Goal: Information Seeking & Learning: Learn about a topic

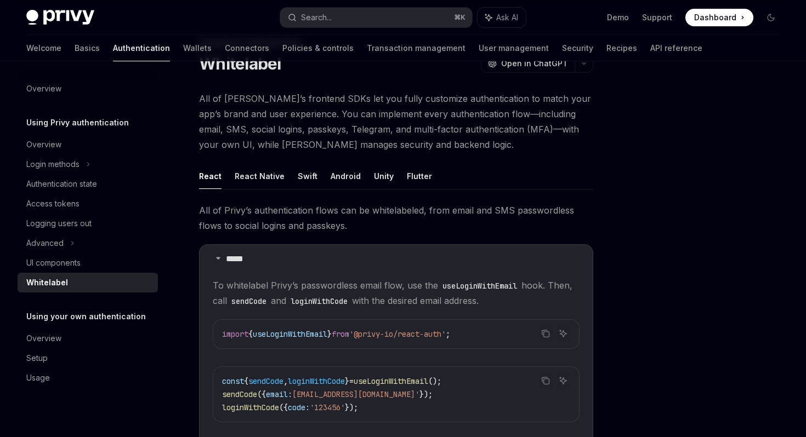
scroll to position [52, 0]
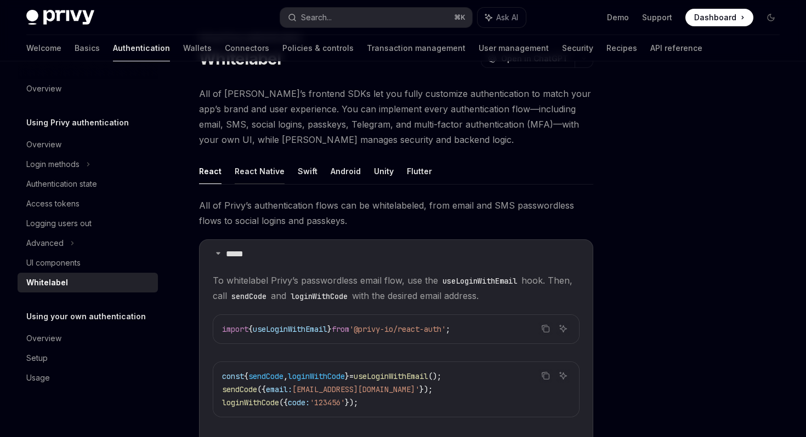
click at [264, 170] on button "React Native" at bounding box center [260, 171] width 50 height 26
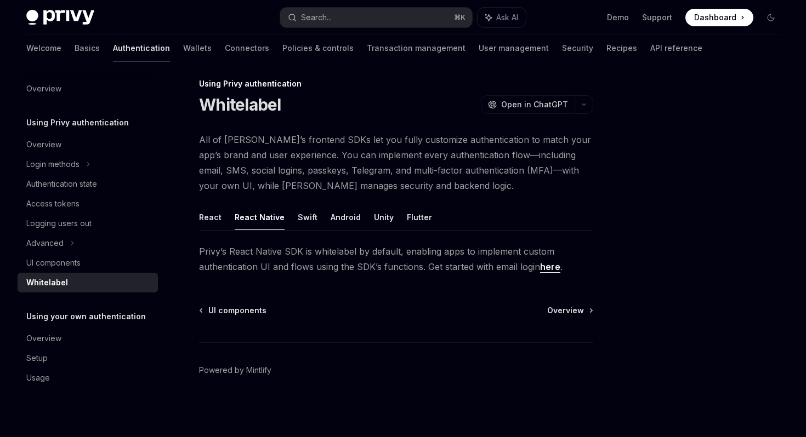
scroll to position [6, 0]
click at [552, 266] on link "here" at bounding box center [550, 268] width 20 height 12
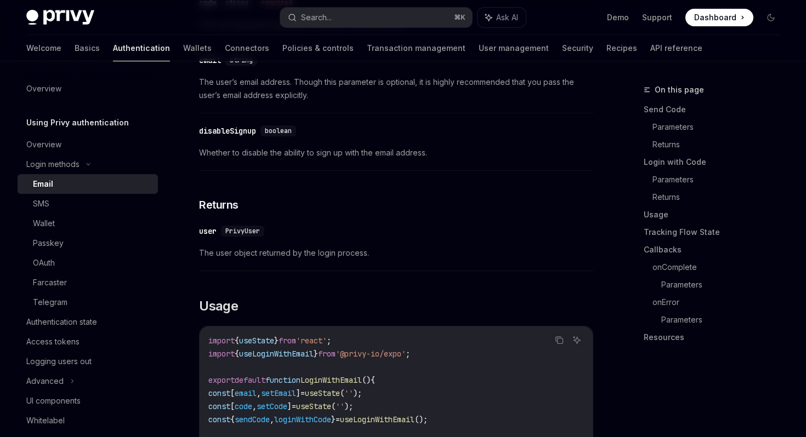
scroll to position [822, 0]
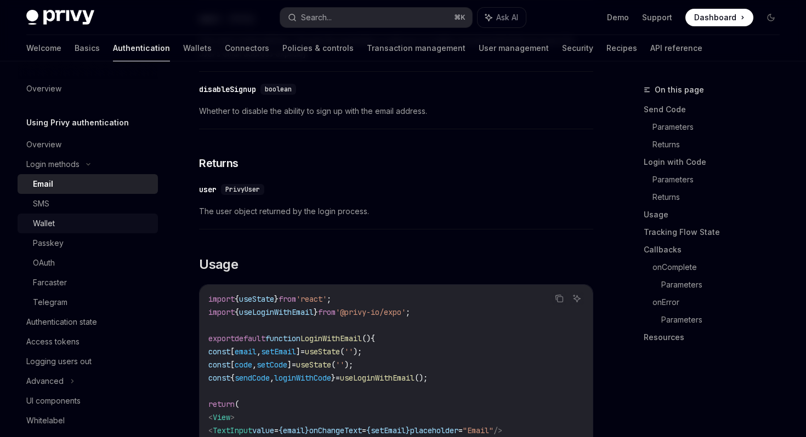
click at [82, 225] on div "Wallet" at bounding box center [92, 223] width 118 height 13
type textarea "*"
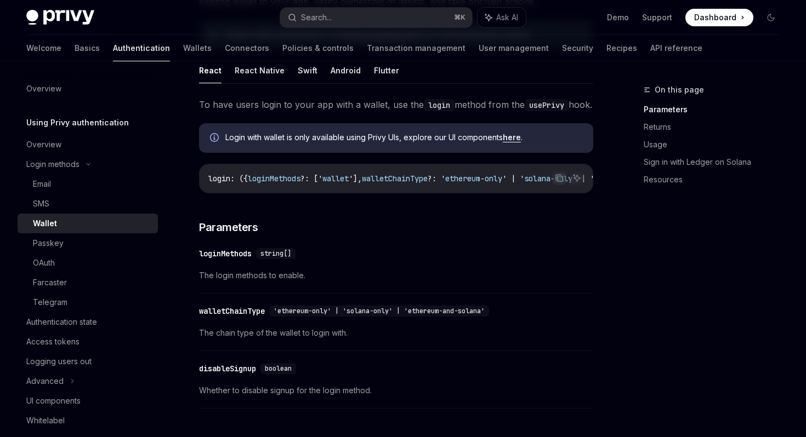
scroll to position [170, 0]
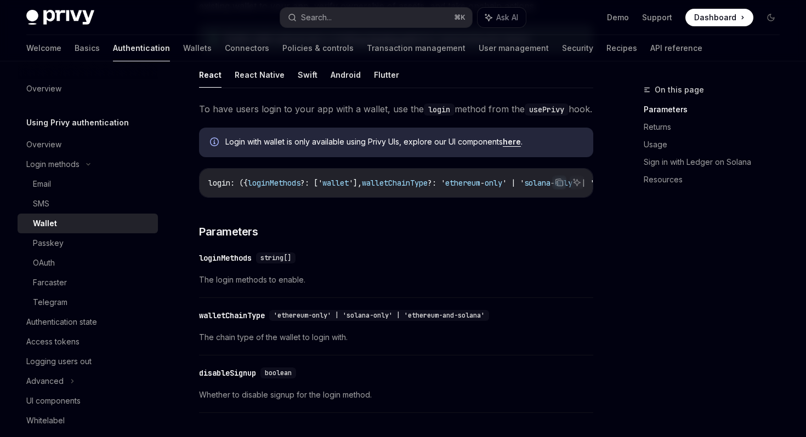
click at [384, 147] on span "Login with wallet is only available using Privy UIs, explore our UI components …" at bounding box center [403, 142] width 357 height 11
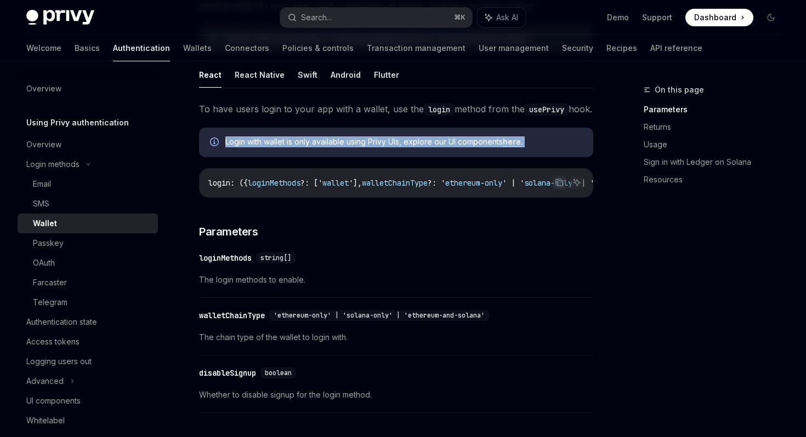
click at [384, 147] on span "Login with wallet is only available using Privy UIs, explore our UI components …" at bounding box center [403, 142] width 357 height 11
copy div "Login with wallet is only available using Privy UIs, explore our UI components …"
